Goal: Information Seeking & Learning: Learn about a topic

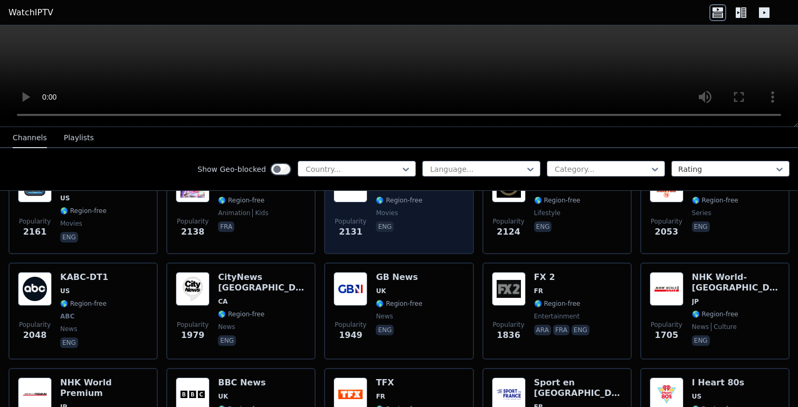
scroll to position [588, 0]
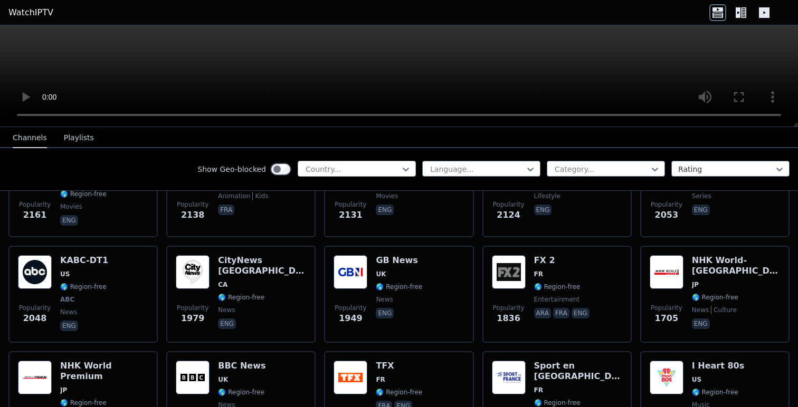
click at [371, 168] on div at bounding box center [352, 169] width 96 height 11
click at [71, 136] on button "Playlists" at bounding box center [79, 138] width 30 height 20
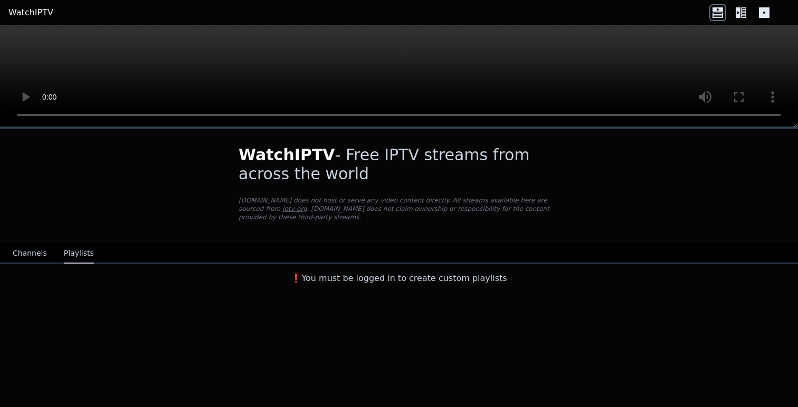
scroll to position [0, 0]
click at [26, 254] on button "Channels" at bounding box center [30, 254] width 34 height 20
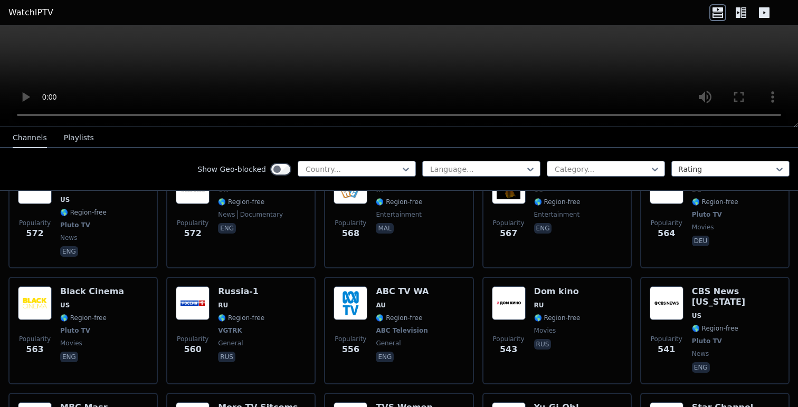
scroll to position [3107, 0]
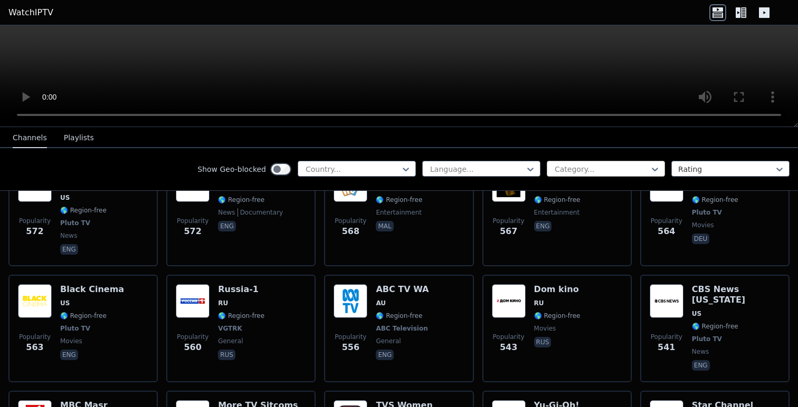
click at [606, 170] on div at bounding box center [602, 169] width 96 height 11
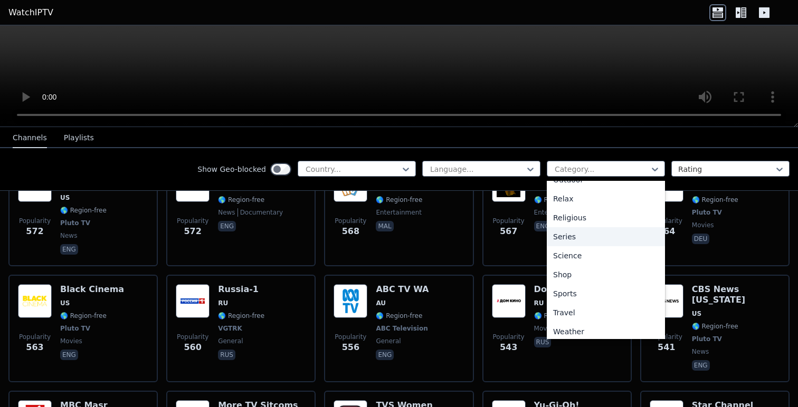
scroll to position [359, 0]
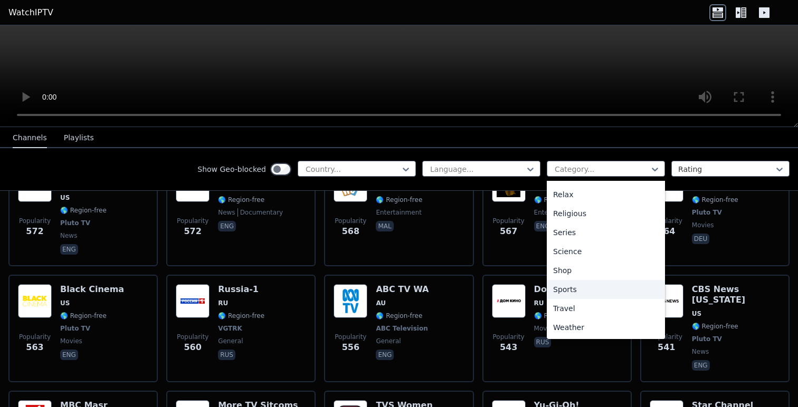
click at [572, 281] on div "Sports" at bounding box center [606, 289] width 118 height 19
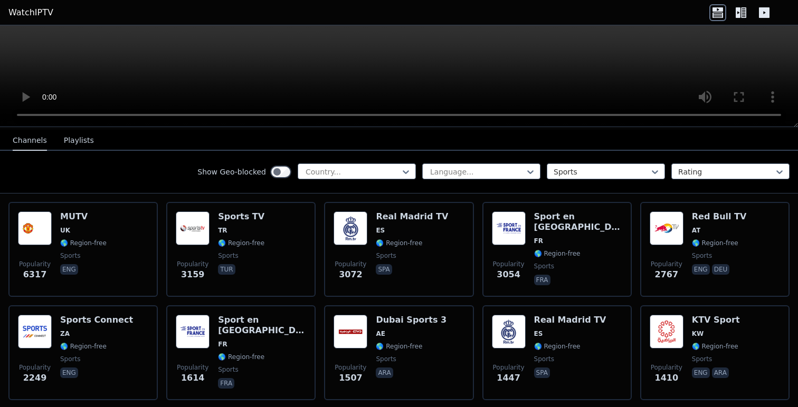
scroll to position [100, 0]
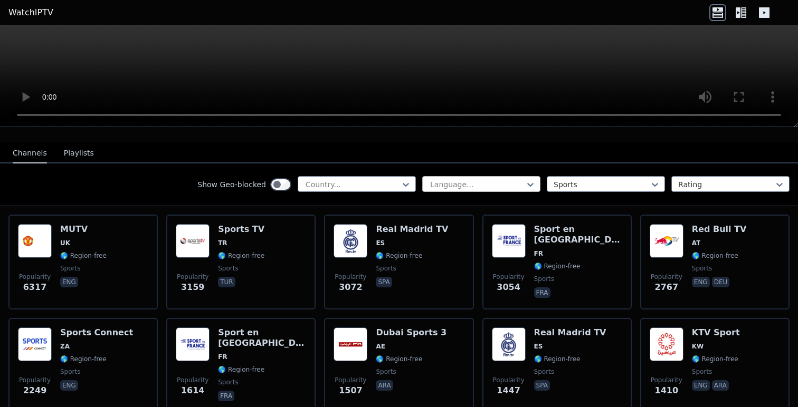
click at [504, 184] on div at bounding box center [477, 184] width 96 height 11
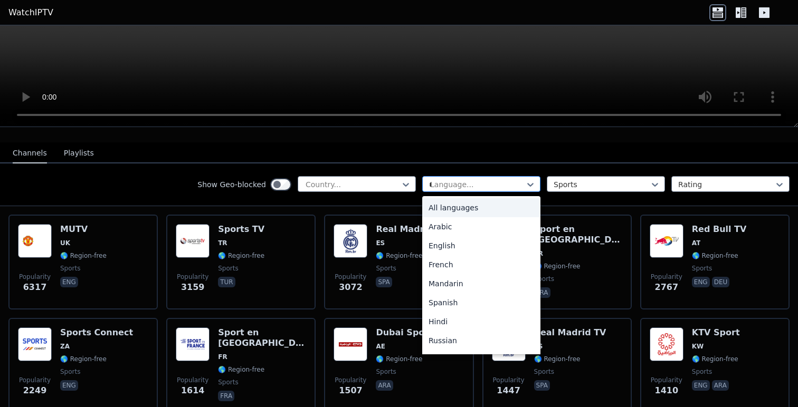
type input "**"
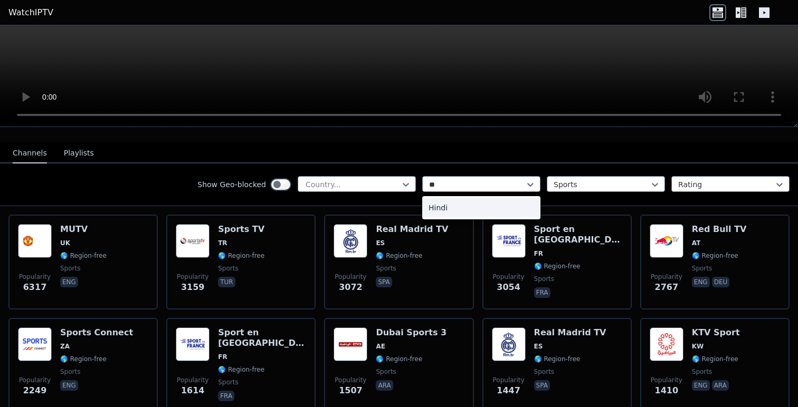
click at [461, 205] on div "Hindi" at bounding box center [481, 207] width 118 height 19
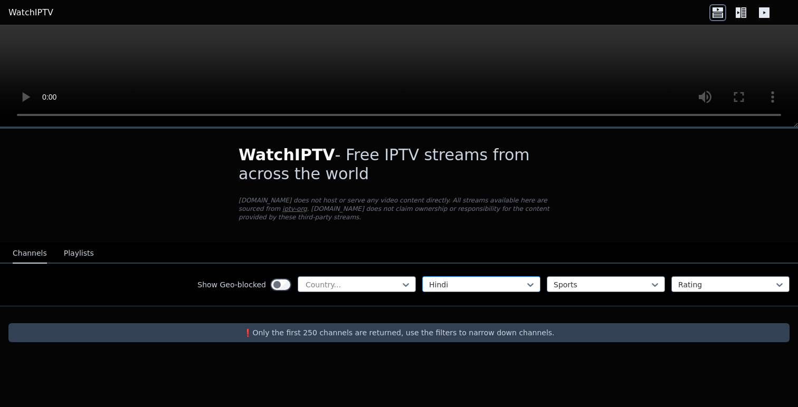
click at [457, 280] on div at bounding box center [477, 285] width 96 height 11
type input "***"
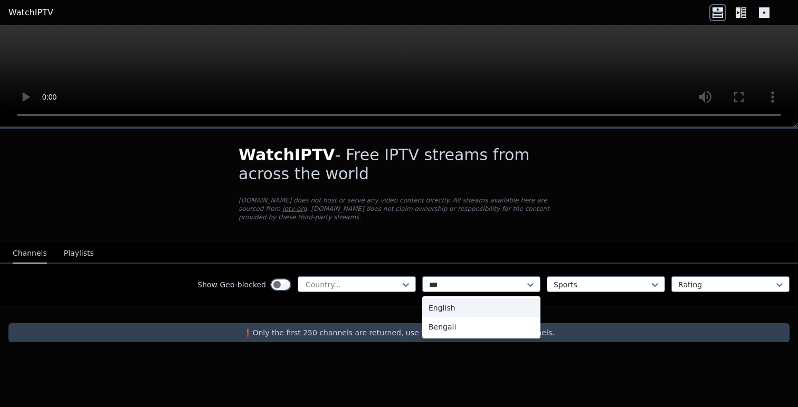
click at [451, 306] on div "English" at bounding box center [481, 308] width 118 height 19
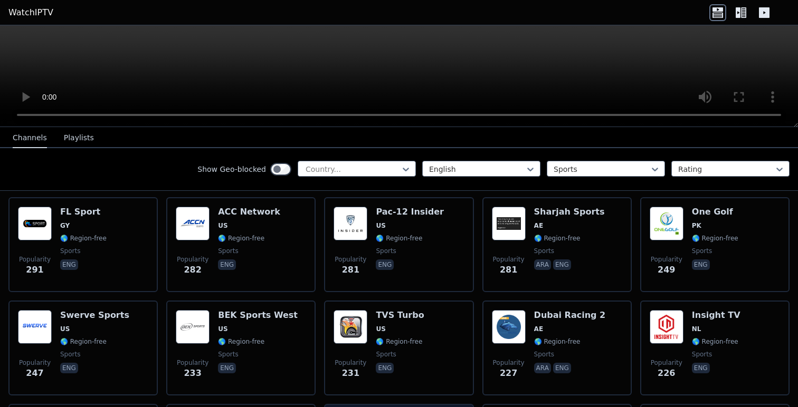
scroll to position [535, 0]
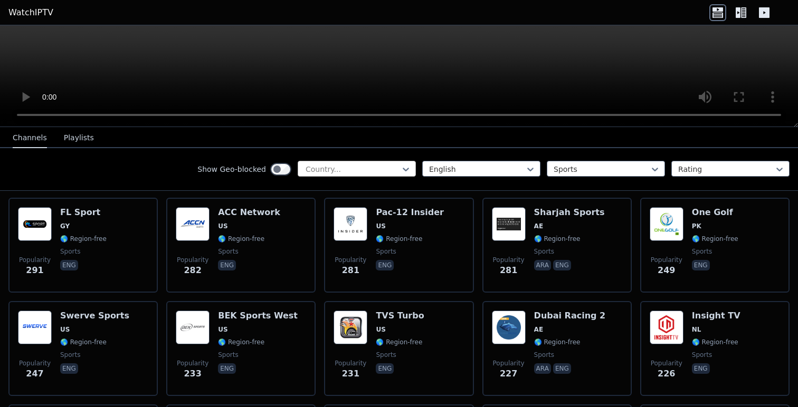
click at [353, 165] on div at bounding box center [352, 169] width 96 height 11
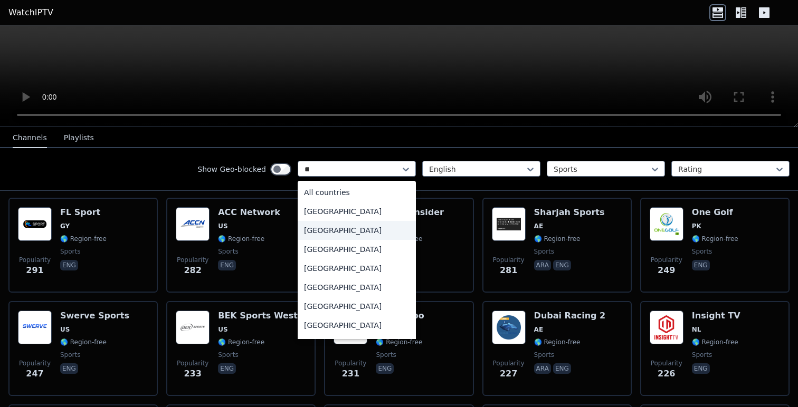
type input "***"
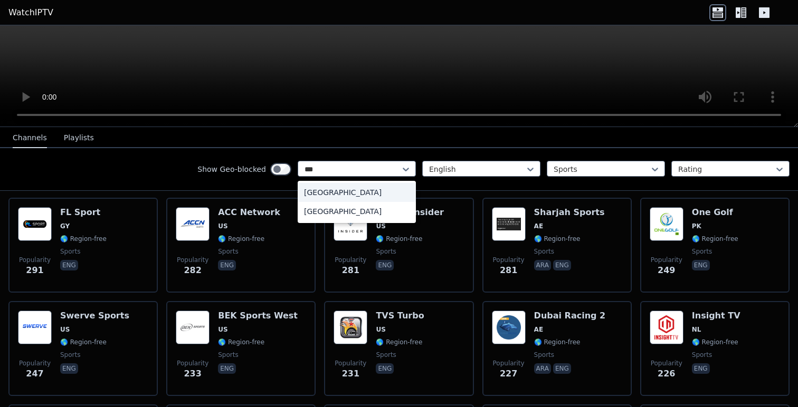
click at [330, 193] on div "[GEOGRAPHIC_DATA]" at bounding box center [357, 192] width 118 height 19
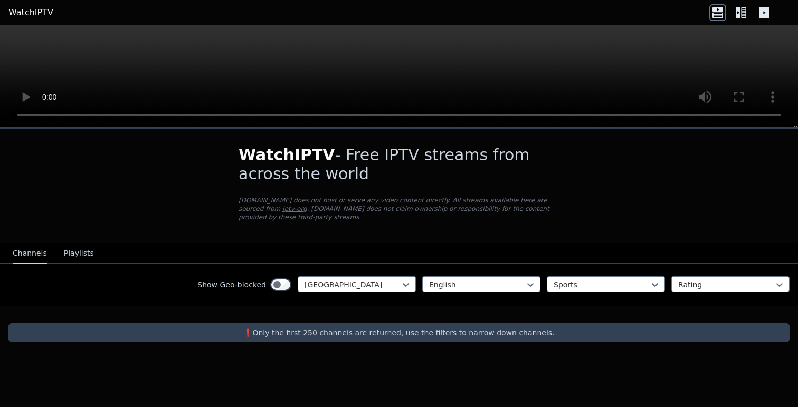
click at [742, 14] on icon at bounding box center [743, 12] width 5 height 11
